Goal: Find specific page/section: Find specific page/section

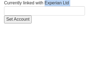
drag, startPoint x: 45, startPoint y: 3, endPoint x: 68, endPoint y: 3, distance: 22.2
click at [68, 3] on span "Currently linked with Experian Ltd" at bounding box center [36, 3] width 65 height 5
